Goal: Information Seeking & Learning: Find specific fact

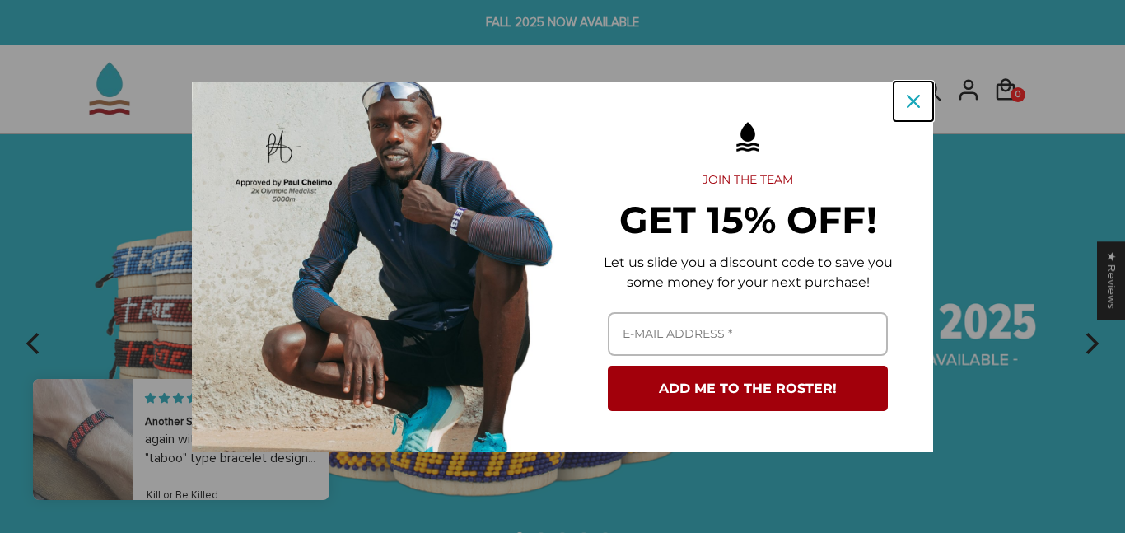
click at [916, 101] on icon "close icon" at bounding box center [912, 101] width 13 height 13
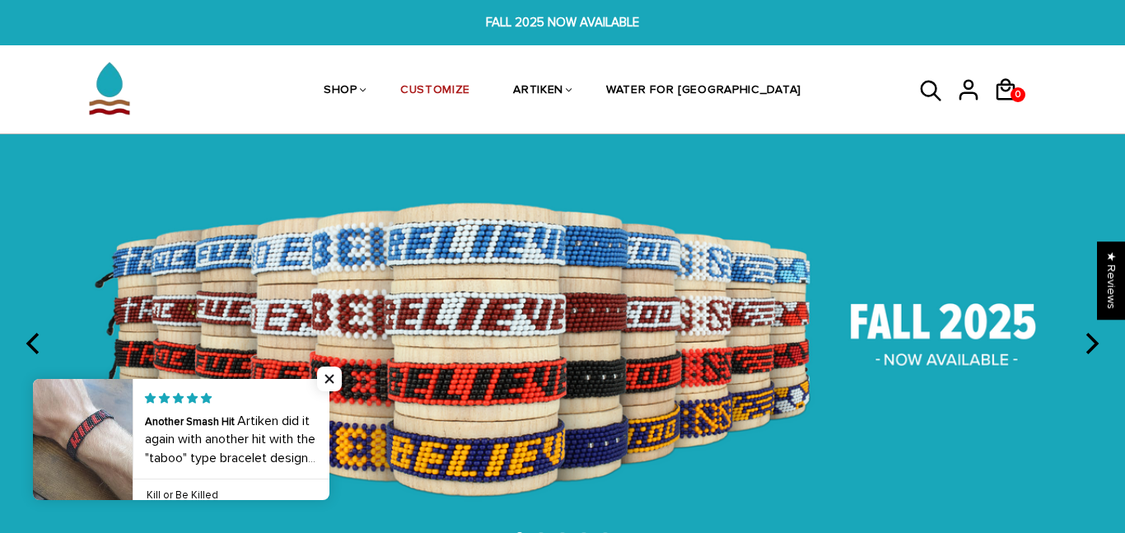
click at [925, 91] on icon at bounding box center [931, 92] width 25 height 40
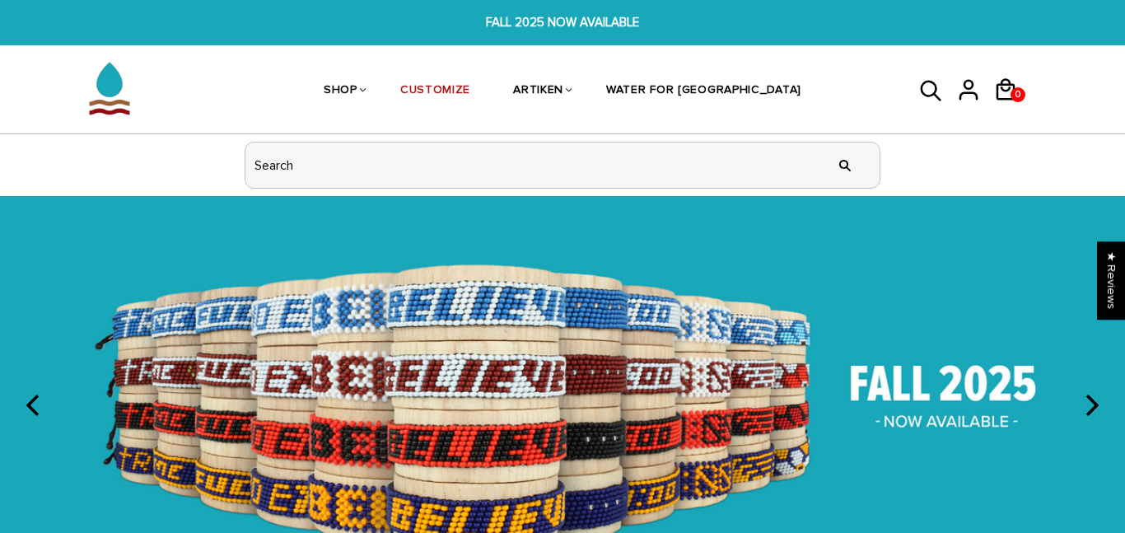
click at [495, 153] on input "header search" at bounding box center [562, 164] width 634 height 45
type input "[GEOGRAPHIC_DATA]"
click at [828, 134] on input "" at bounding box center [844, 165] width 33 height 62
